Goal: Navigation & Orientation: Find specific page/section

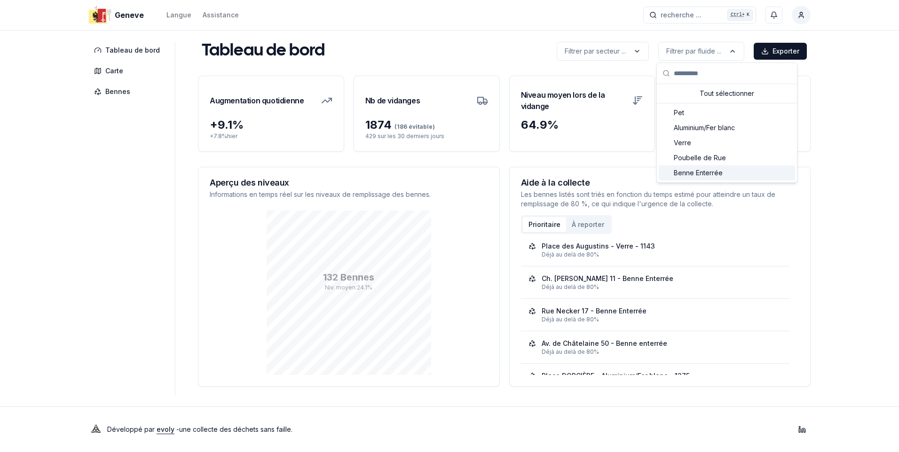
click at [698, 174] on span "Benne Enterrée" at bounding box center [698, 172] width 49 height 9
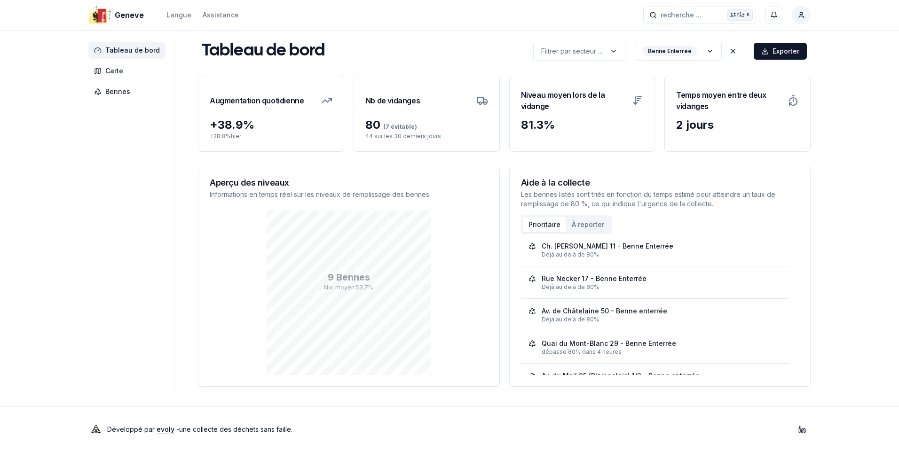
click at [135, 48] on span "Tableau de bord" at bounding box center [132, 50] width 55 height 9
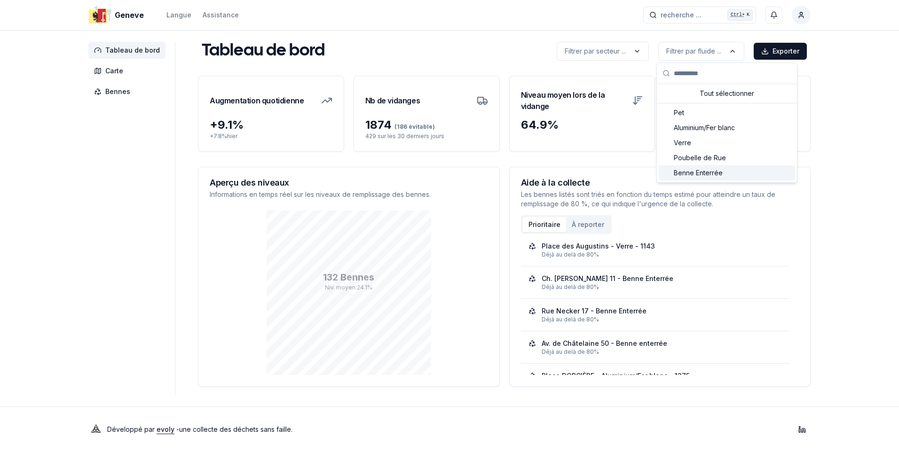
click at [708, 170] on span "Benne Enterrée" at bounding box center [698, 172] width 49 height 9
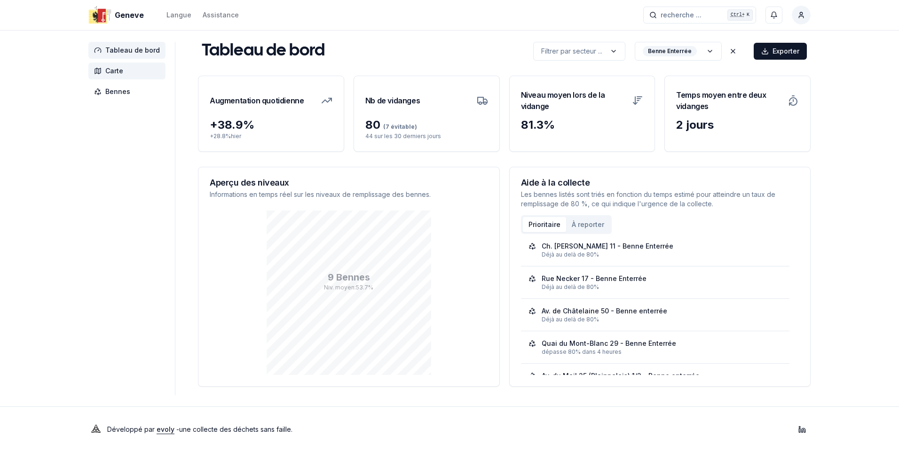
click at [114, 69] on span "Carte" at bounding box center [114, 70] width 18 height 9
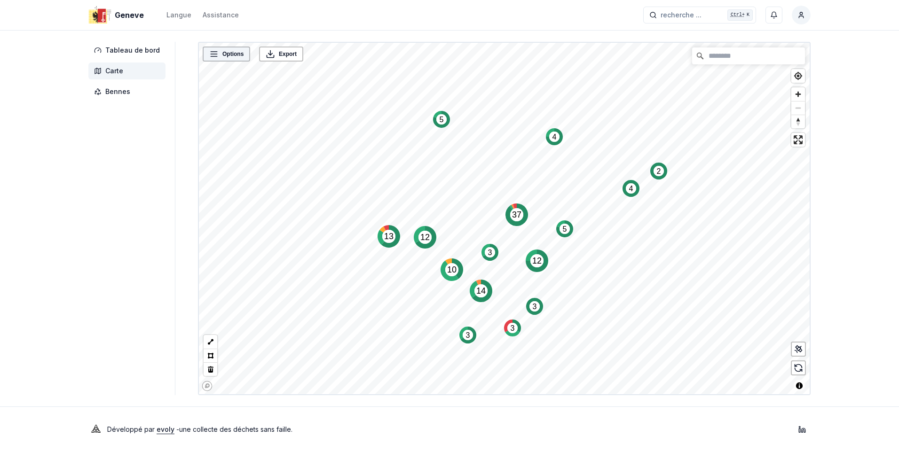
click at [224, 54] on span "Options" at bounding box center [232, 53] width 21 height 9
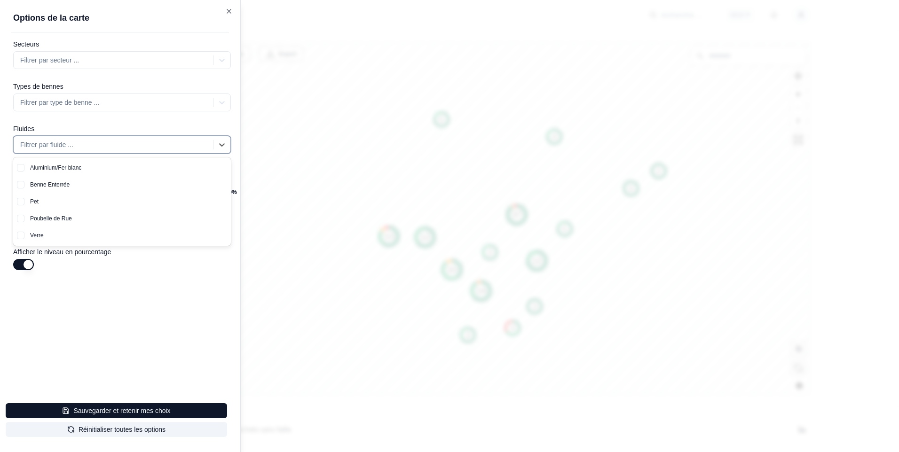
click at [62, 147] on div at bounding box center [114, 144] width 188 height 11
click at [20, 185] on button "button" at bounding box center [21, 185] width 8 height 8
click at [21, 184] on button "button" at bounding box center [21, 185] width 8 height 8
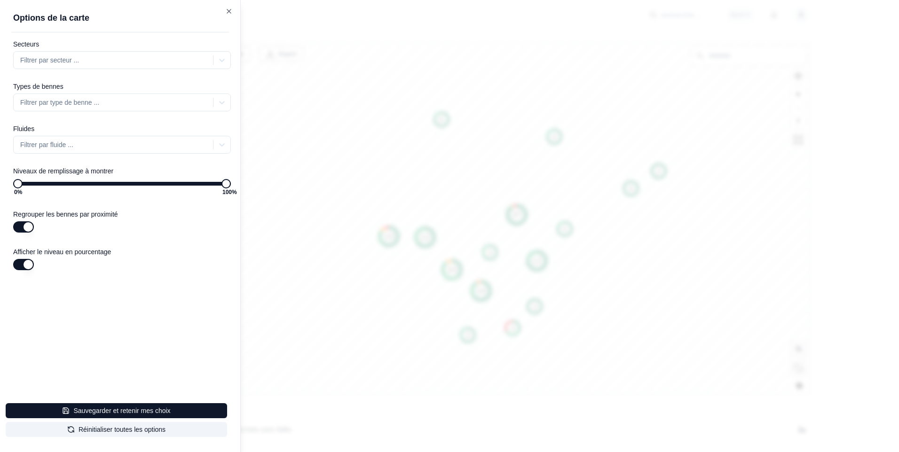
click at [22, 266] on button "button" at bounding box center [23, 264] width 21 height 11
click at [26, 266] on button "button" at bounding box center [23, 264] width 21 height 11
click at [42, 147] on div at bounding box center [114, 144] width 188 height 11
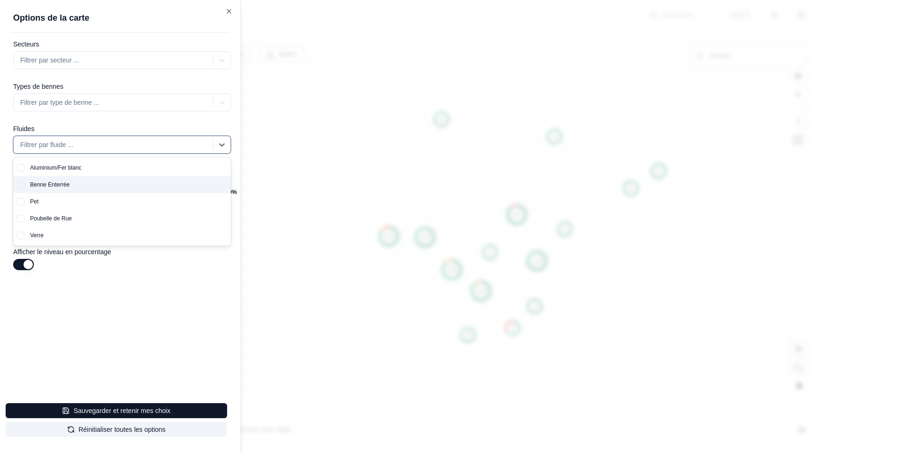
click at [52, 182] on div "Benne Enterrée" at bounding box center [127, 184] width 206 height 17
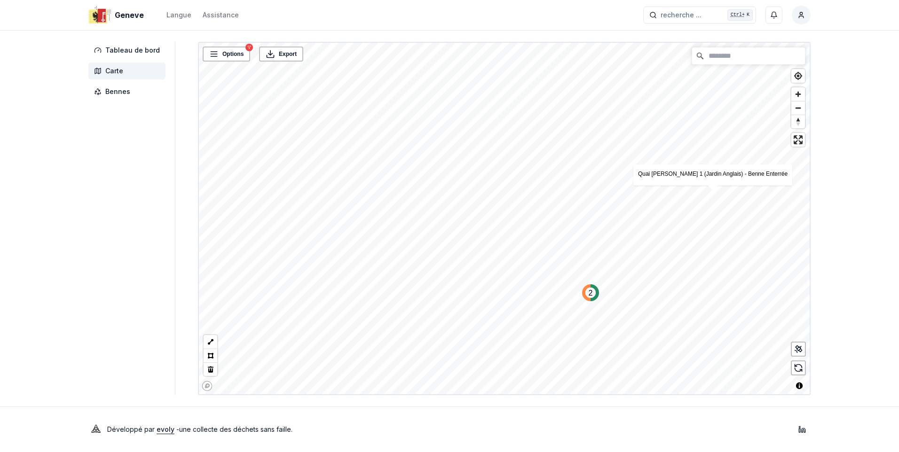
click at [589, 292] on text "2" at bounding box center [591, 293] width 4 height 8
drag, startPoint x: 581, startPoint y: 366, endPoint x: 583, endPoint y: 359, distance: 7.2
click at [581, 363] on icon "2" at bounding box center [584, 369] width 17 height 17
click at [112, 91] on span "Bennes" at bounding box center [117, 91] width 25 height 9
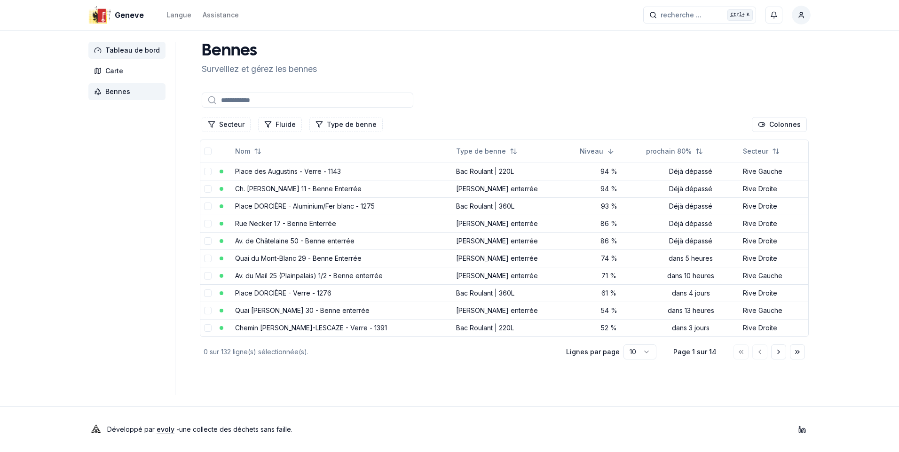
click at [137, 48] on span "Tableau de bord" at bounding box center [132, 50] width 55 height 9
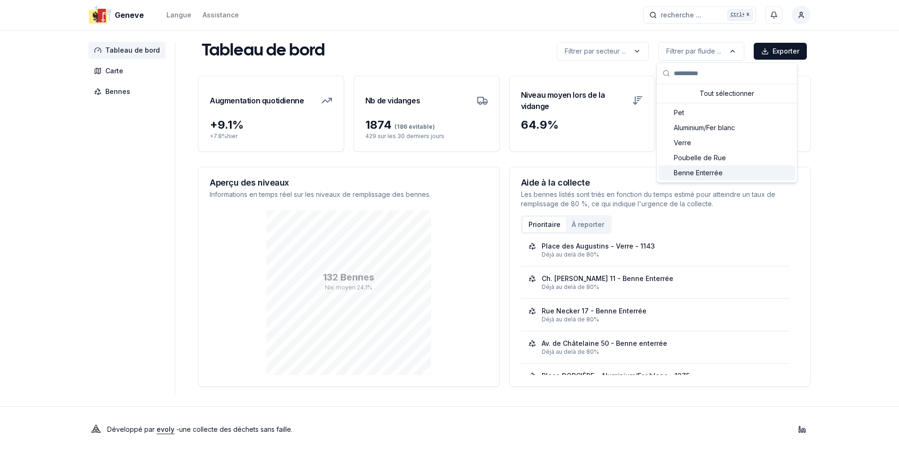
click at [714, 176] on span "Benne Enterrée" at bounding box center [698, 172] width 49 height 9
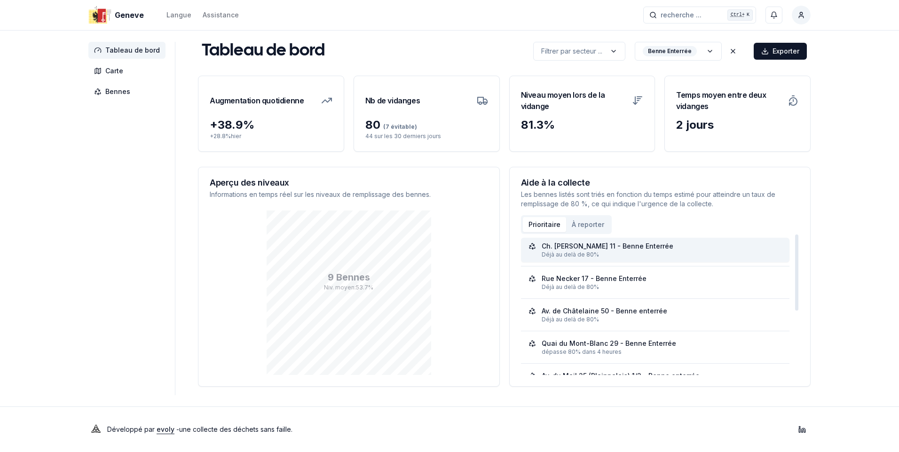
click at [606, 244] on div "Ch. [PERSON_NAME] 11 - Benne Enterrée" at bounding box center [608, 246] width 132 height 9
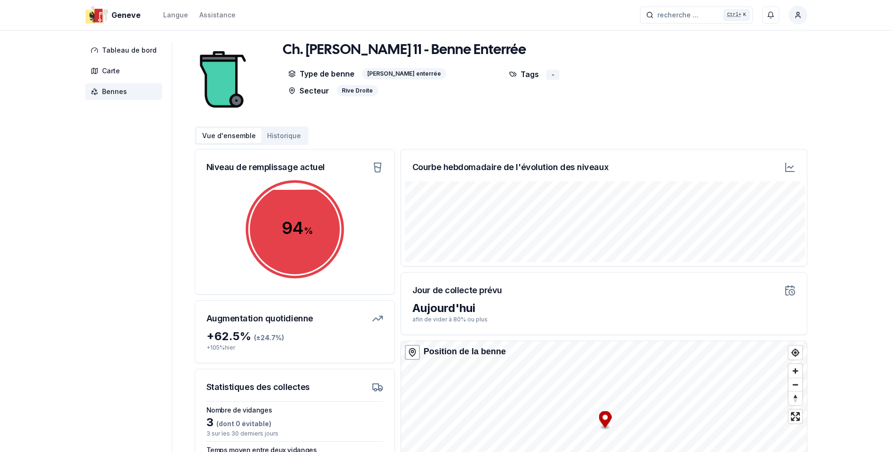
click at [113, 90] on span "Bennes" at bounding box center [114, 91] width 25 height 9
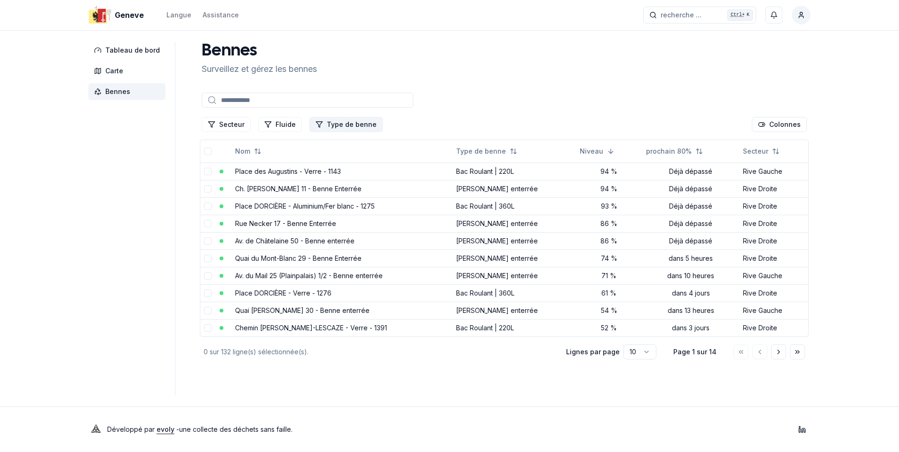
click at [338, 122] on button "Type de benne" at bounding box center [345, 124] width 73 height 15
click at [313, 210] on div "Suggestions" at bounding box center [314, 210] width 8 height 8
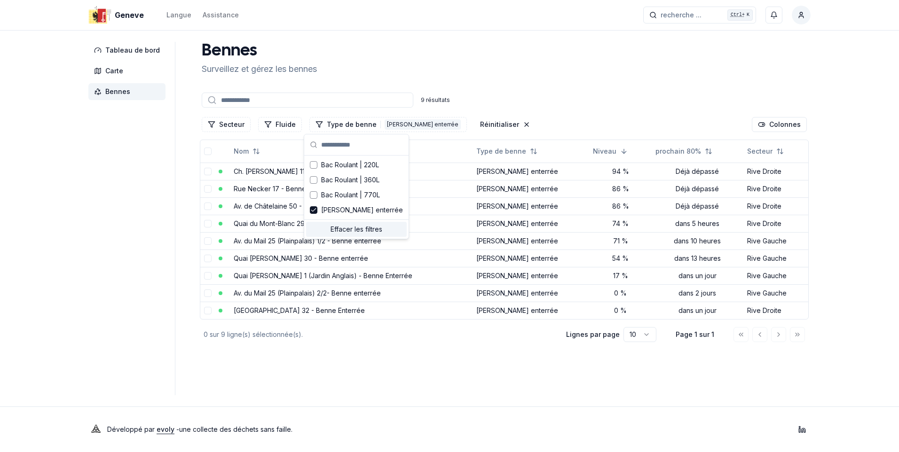
click at [379, 369] on main "[PERSON_NAME] et gérez les bennes 9 résultats Secteur Fluide Type de benne 1 Be…" at bounding box center [504, 219] width 613 height 354
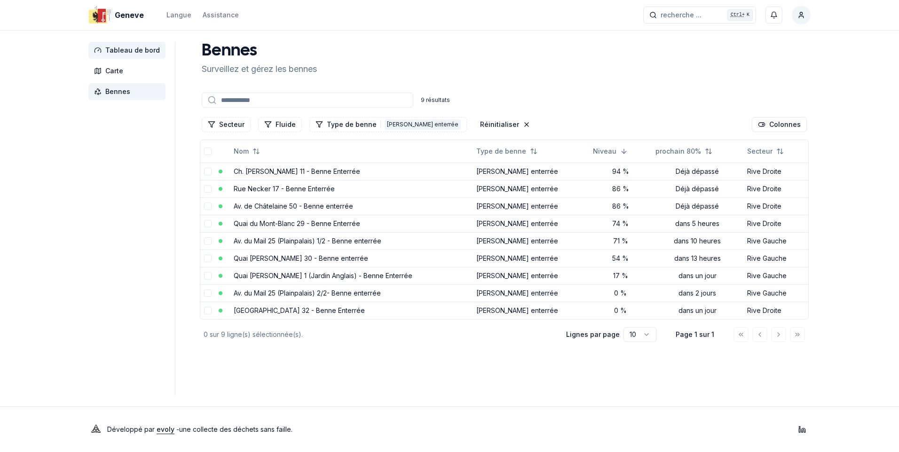
click at [103, 46] on span "Tableau de bord" at bounding box center [126, 50] width 77 height 17
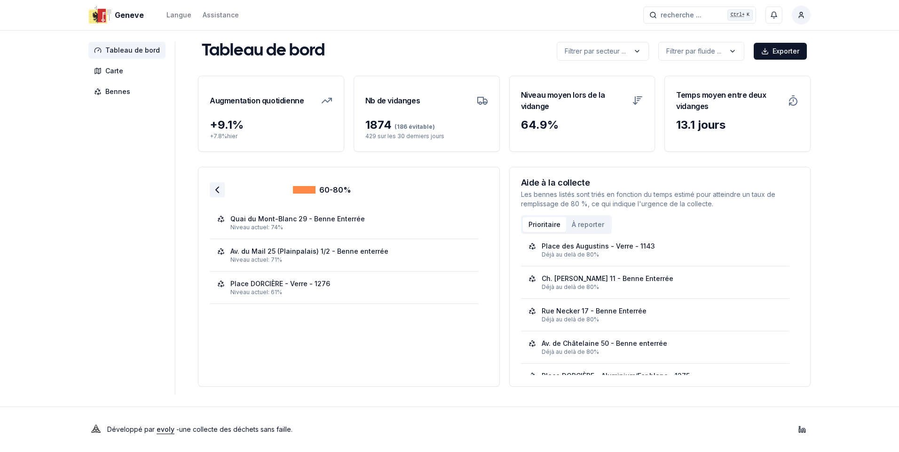
click at [213, 192] on icon at bounding box center [217, 189] width 11 height 11
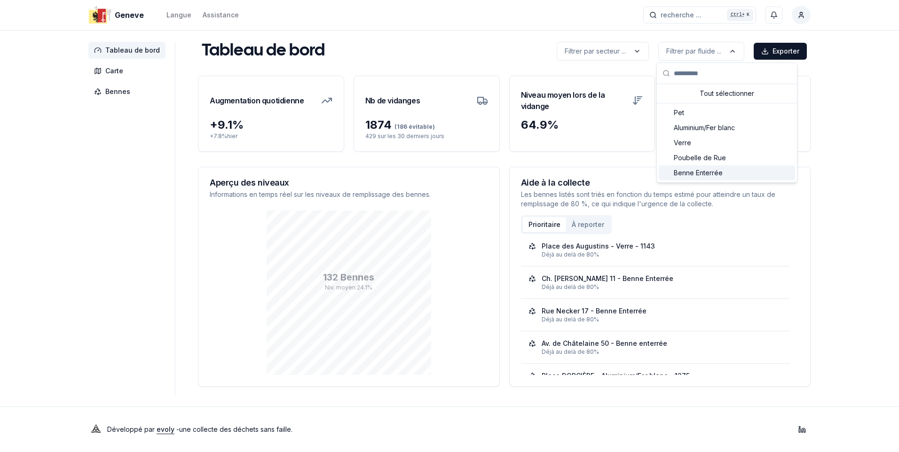
click at [707, 177] on span "Benne Enterrée" at bounding box center [698, 172] width 49 height 9
